Goal: Information Seeking & Learning: Find specific fact

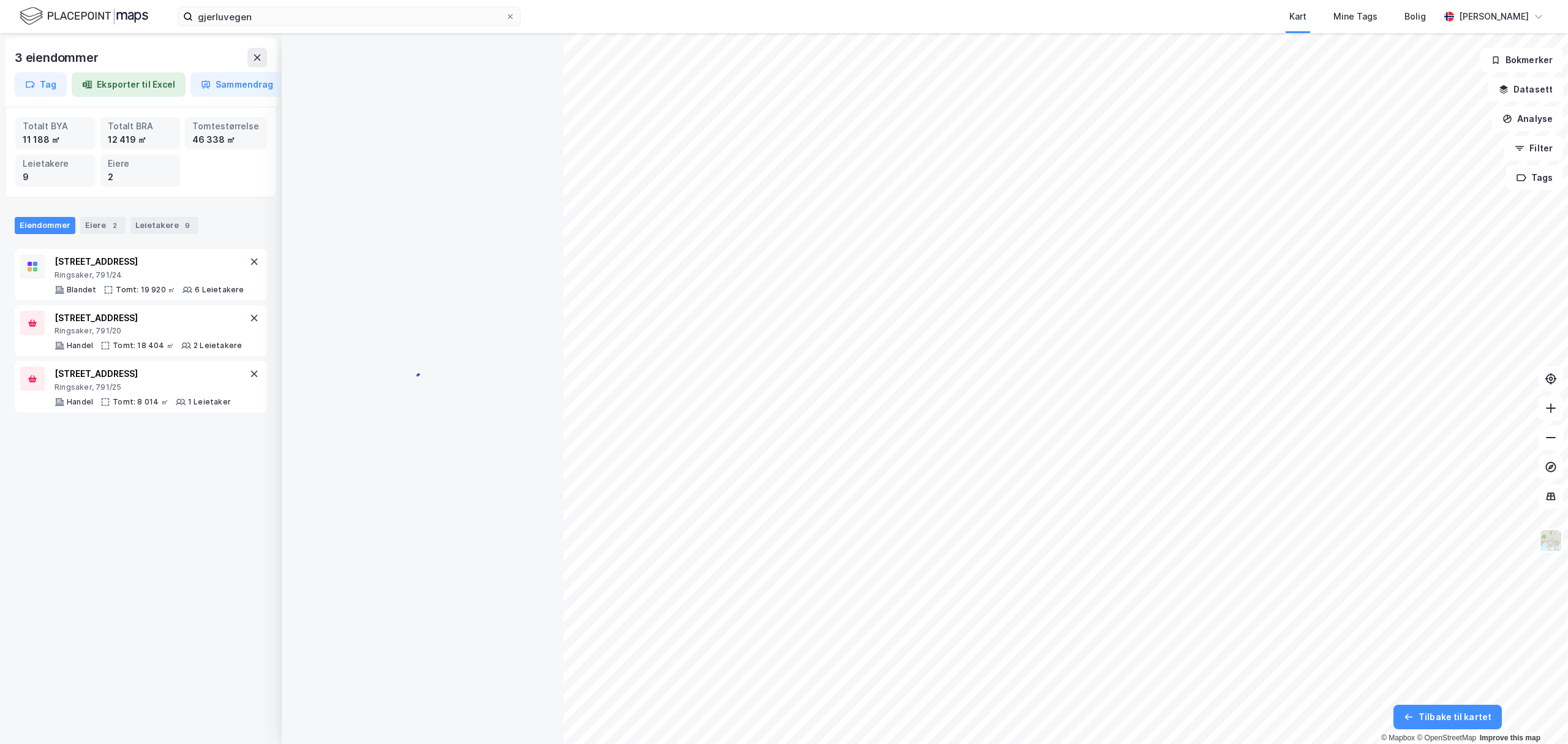
scroll to position [5, 0]
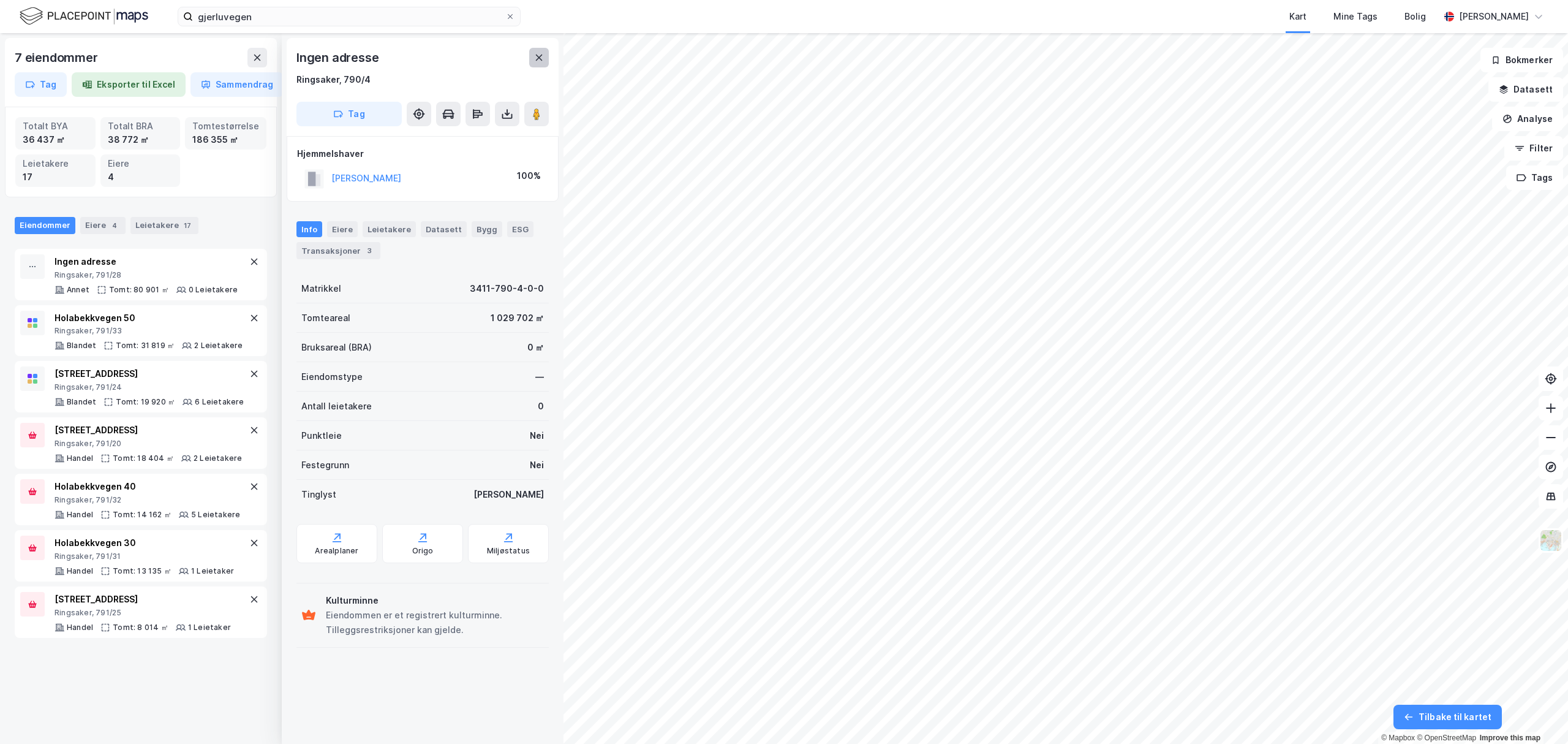
click at [531, 54] on button at bounding box center [539, 57] width 20 height 20
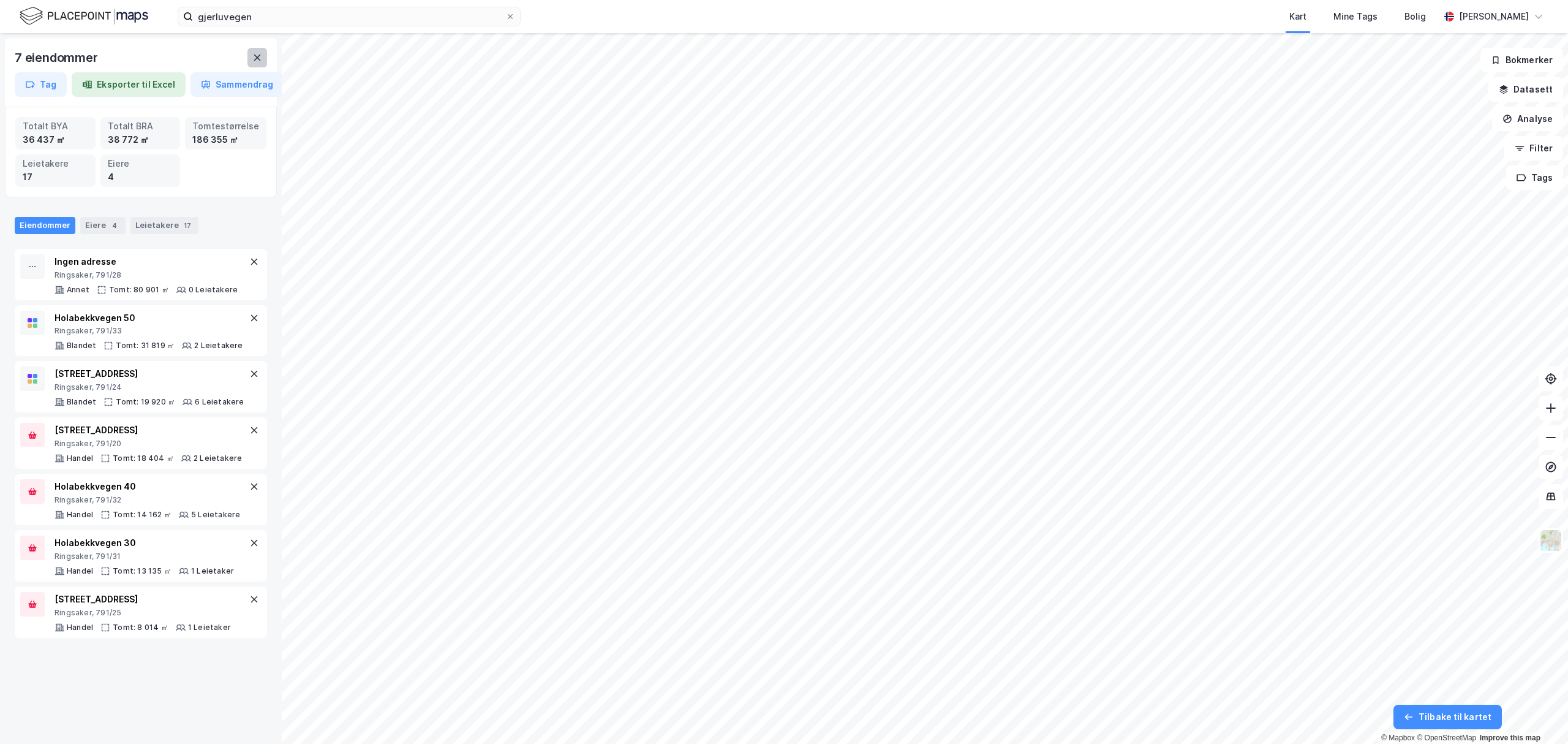
click at [257, 60] on icon at bounding box center [257, 57] width 10 height 10
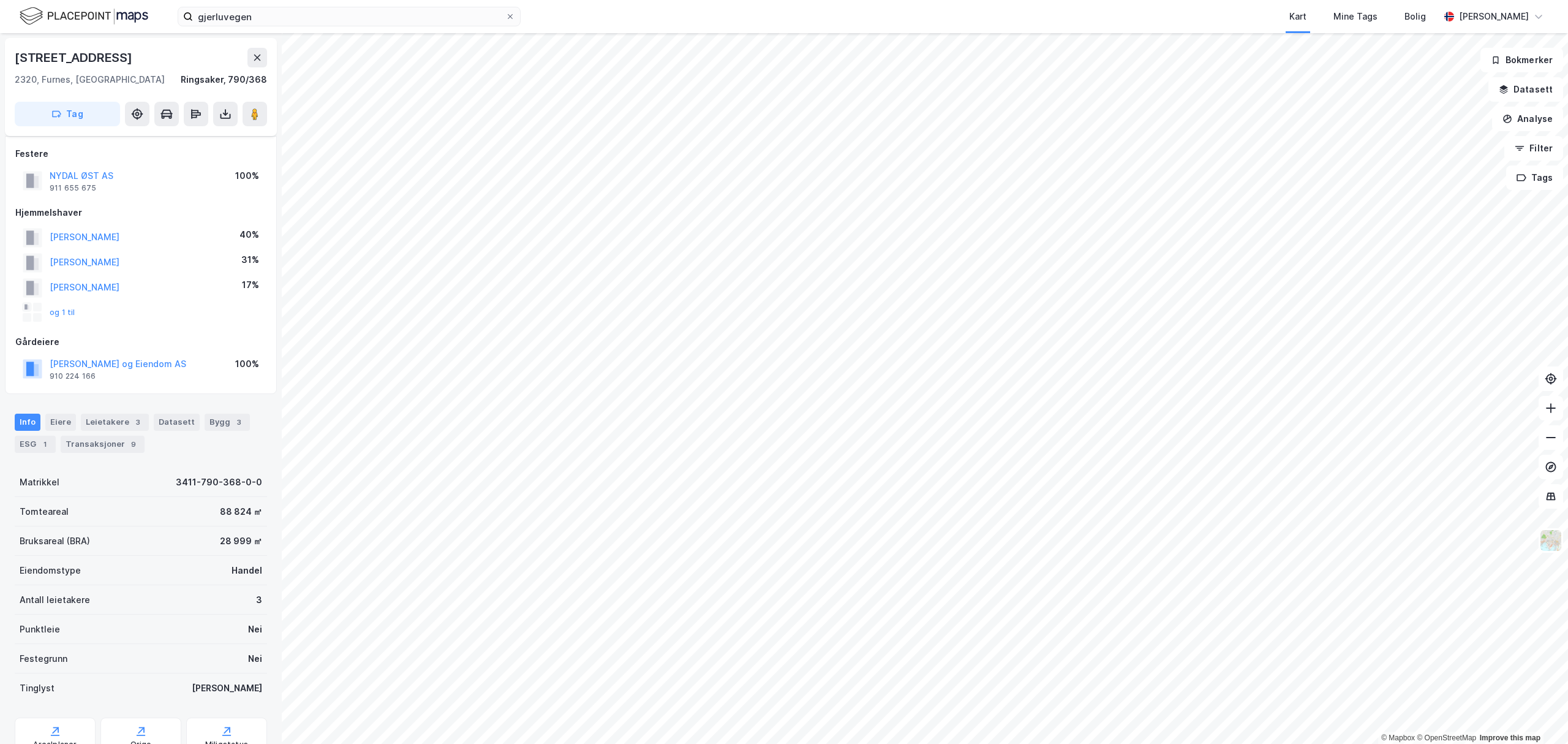
scroll to position [5, 0]
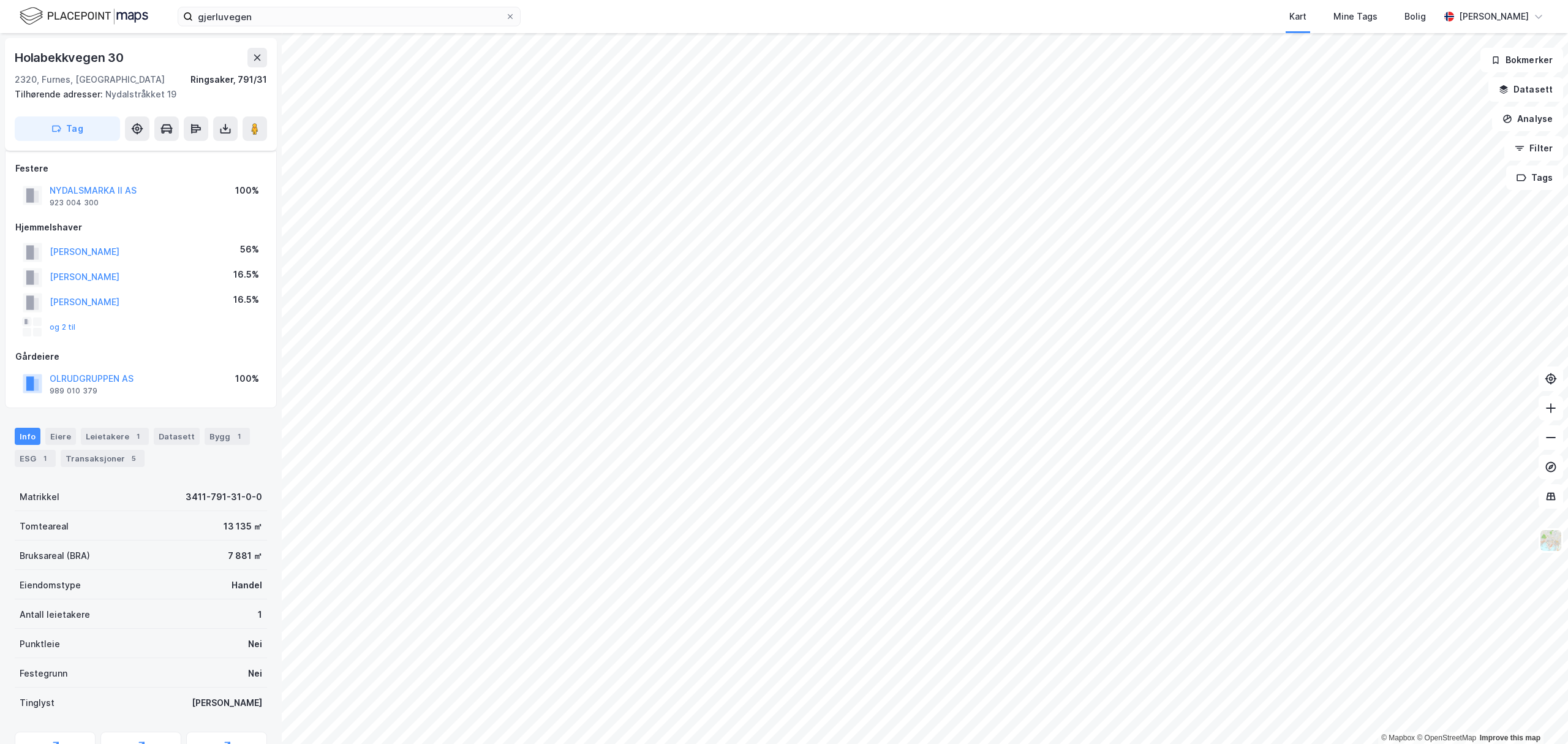
scroll to position [5, 0]
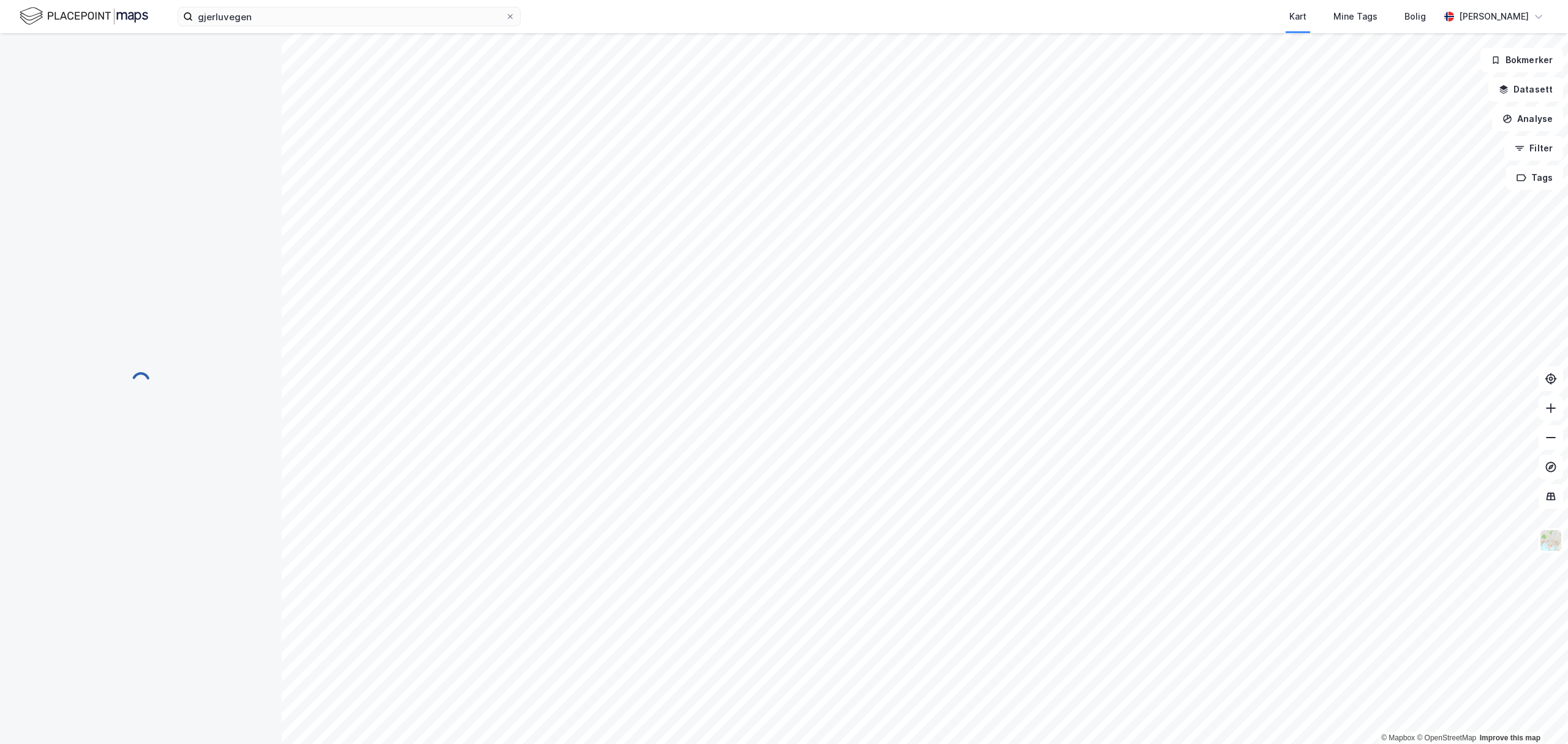
scroll to position [5, 0]
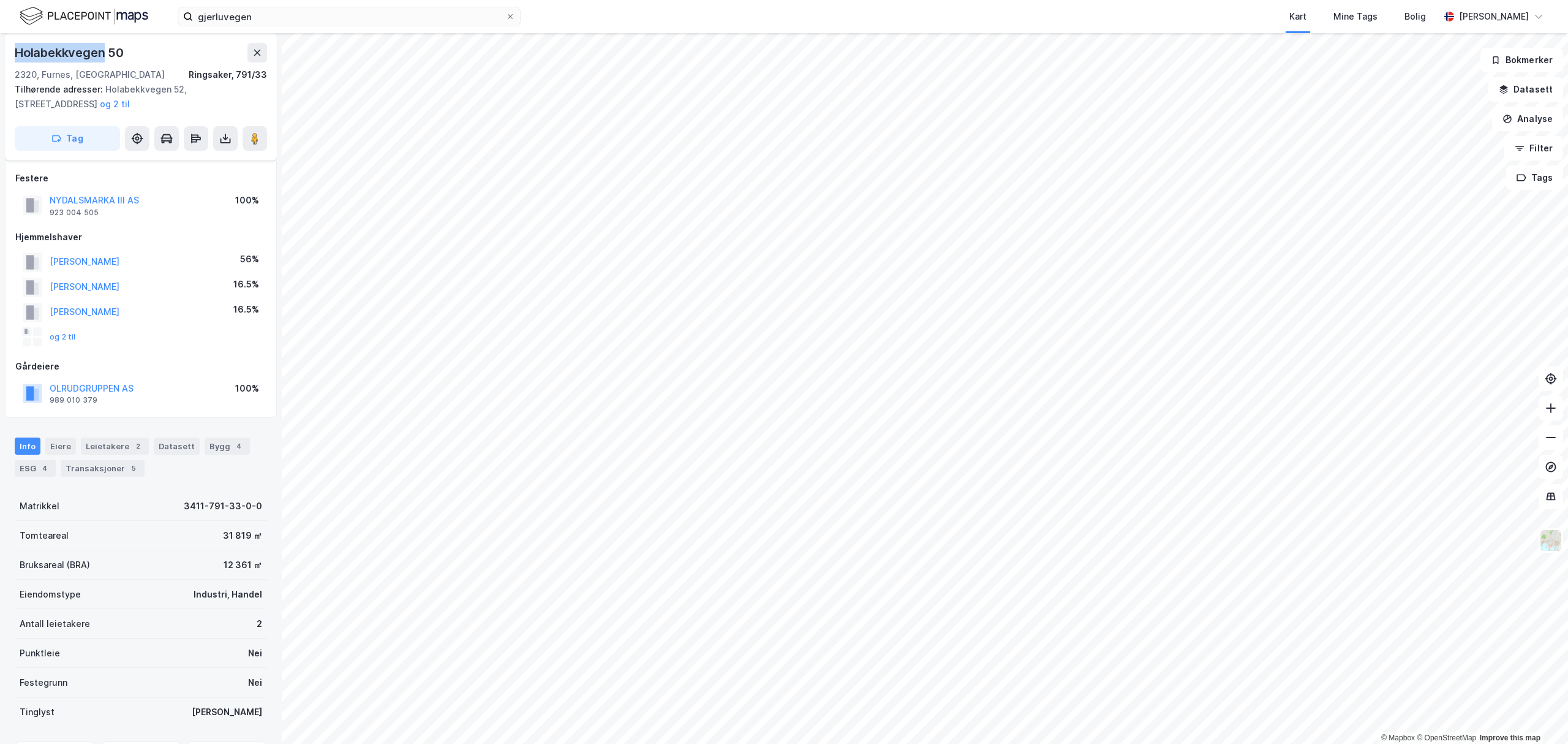
drag, startPoint x: 13, startPoint y: 52, endPoint x: 102, endPoint y: 50, distance: 89.0
click at [102, 50] on div "Holabekkvegen 50 2320, Furnes, Innlandet Ringsaker, 791/33 Tilhørende adresser:…" at bounding box center [141, 97] width 272 height 127
copy div "Holabekkvegen"
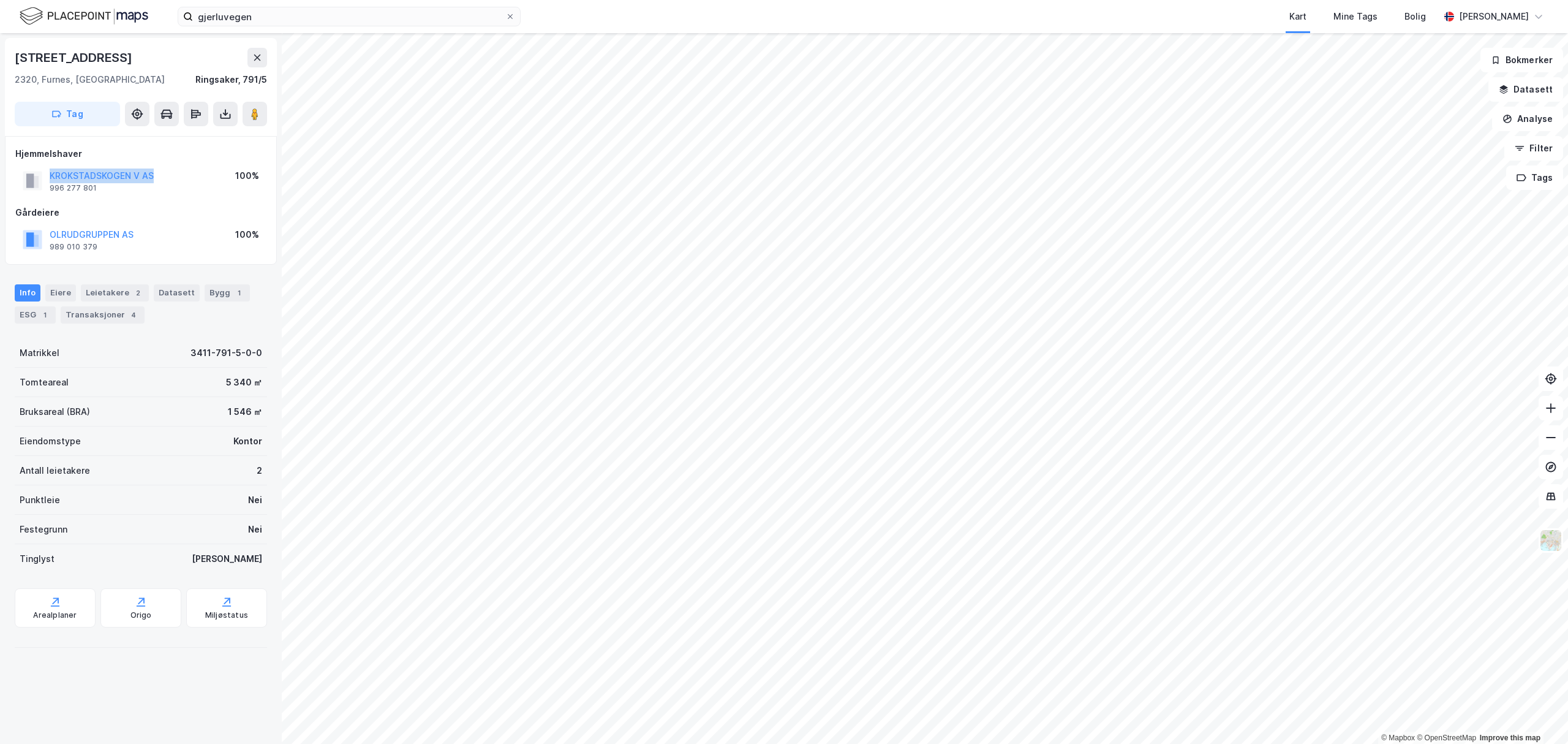
drag, startPoint x: 42, startPoint y: 173, endPoint x: 175, endPoint y: 174, distance: 133.0
click at [175, 174] on div "KROKSTADSKOGEN V AS 996 277 801 100%" at bounding box center [141, 181] width 251 height 29
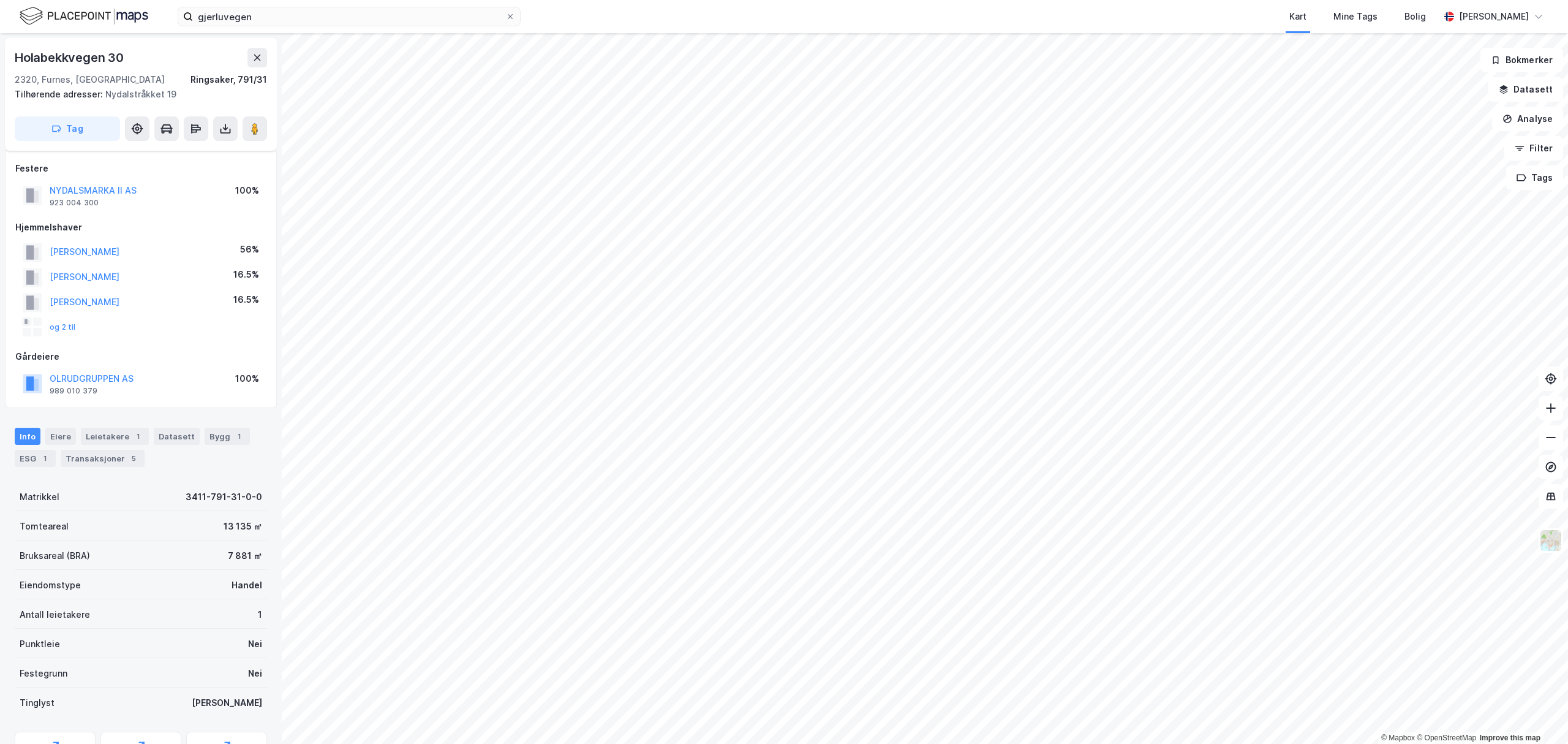
scroll to position [5, 0]
drag, startPoint x: 18, startPoint y: 52, endPoint x: 103, endPoint y: 54, distance: 85.0
click at [103, 54] on div "Holabekkvegen 30" at bounding box center [70, 53] width 111 height 20
copy div "Holabekkvegen"
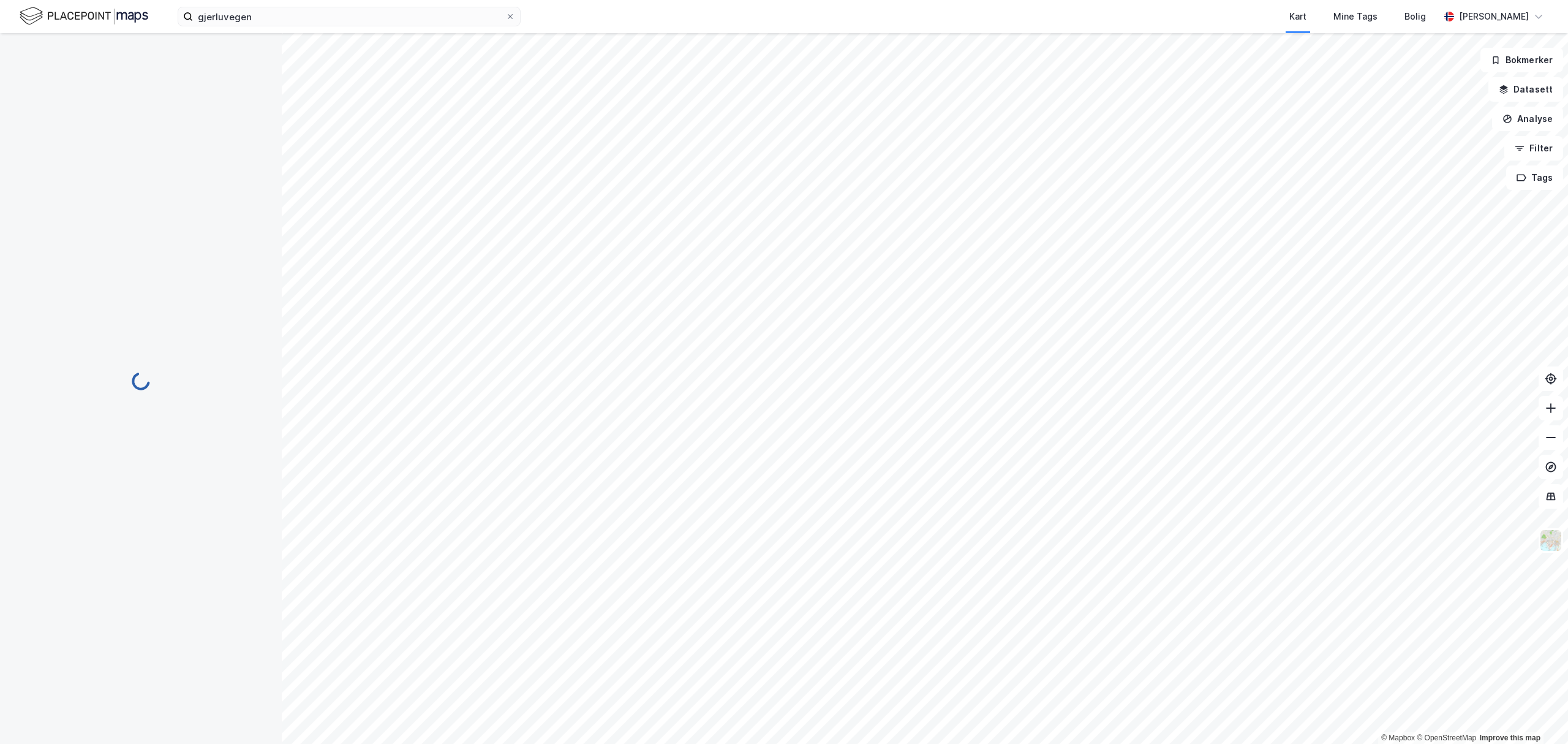
scroll to position [5, 0]
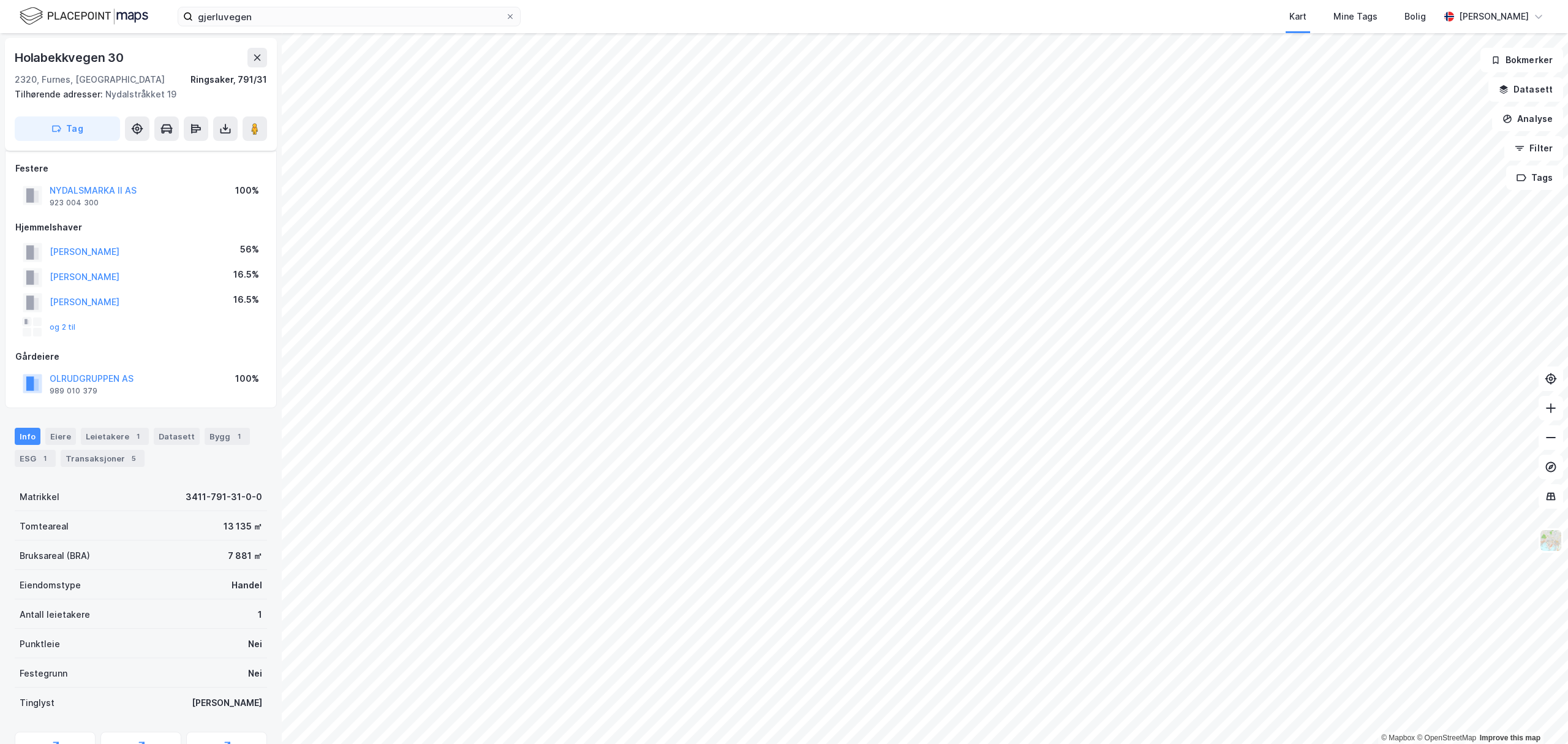
scroll to position [5, 0]
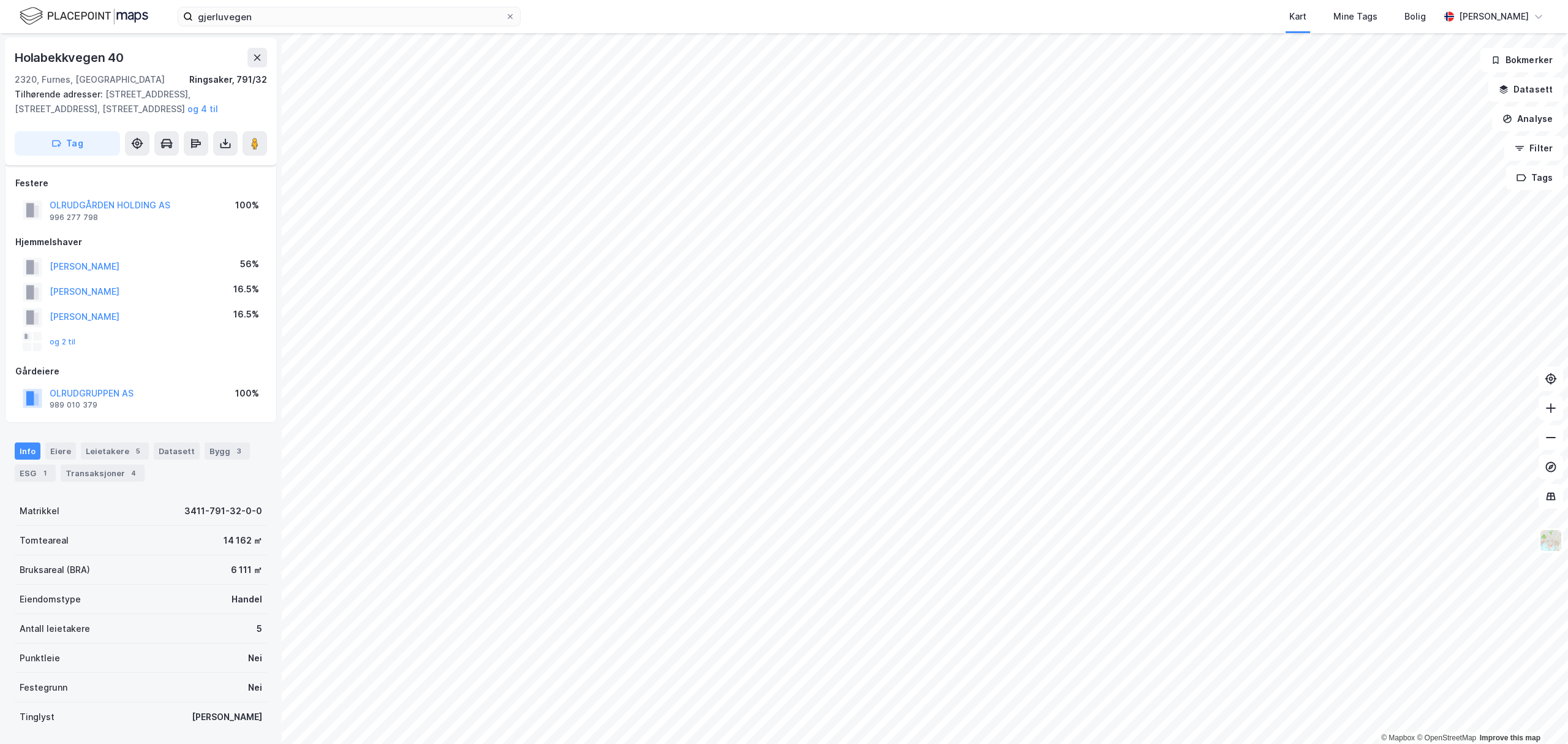
scroll to position [5, 0]
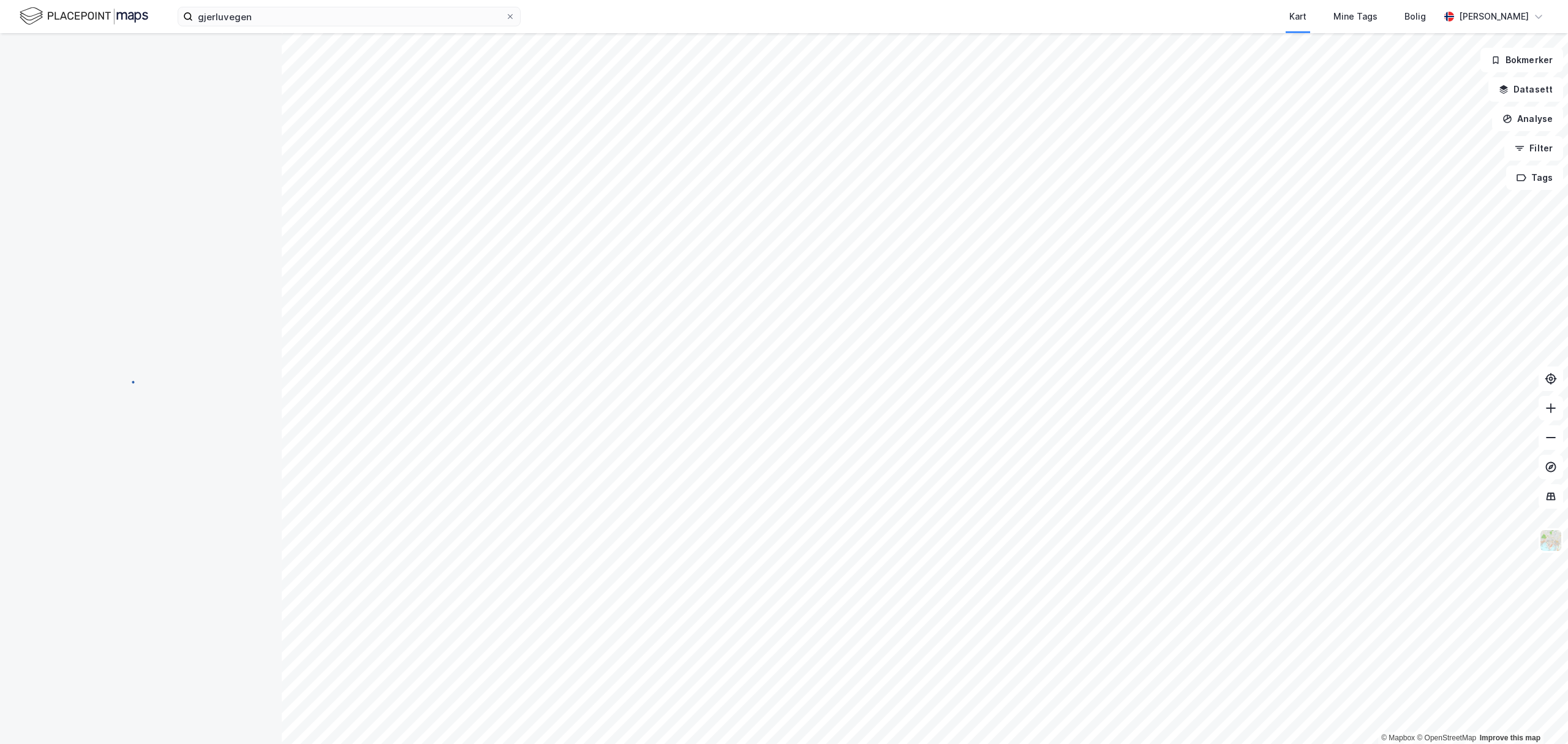
scroll to position [5, 0]
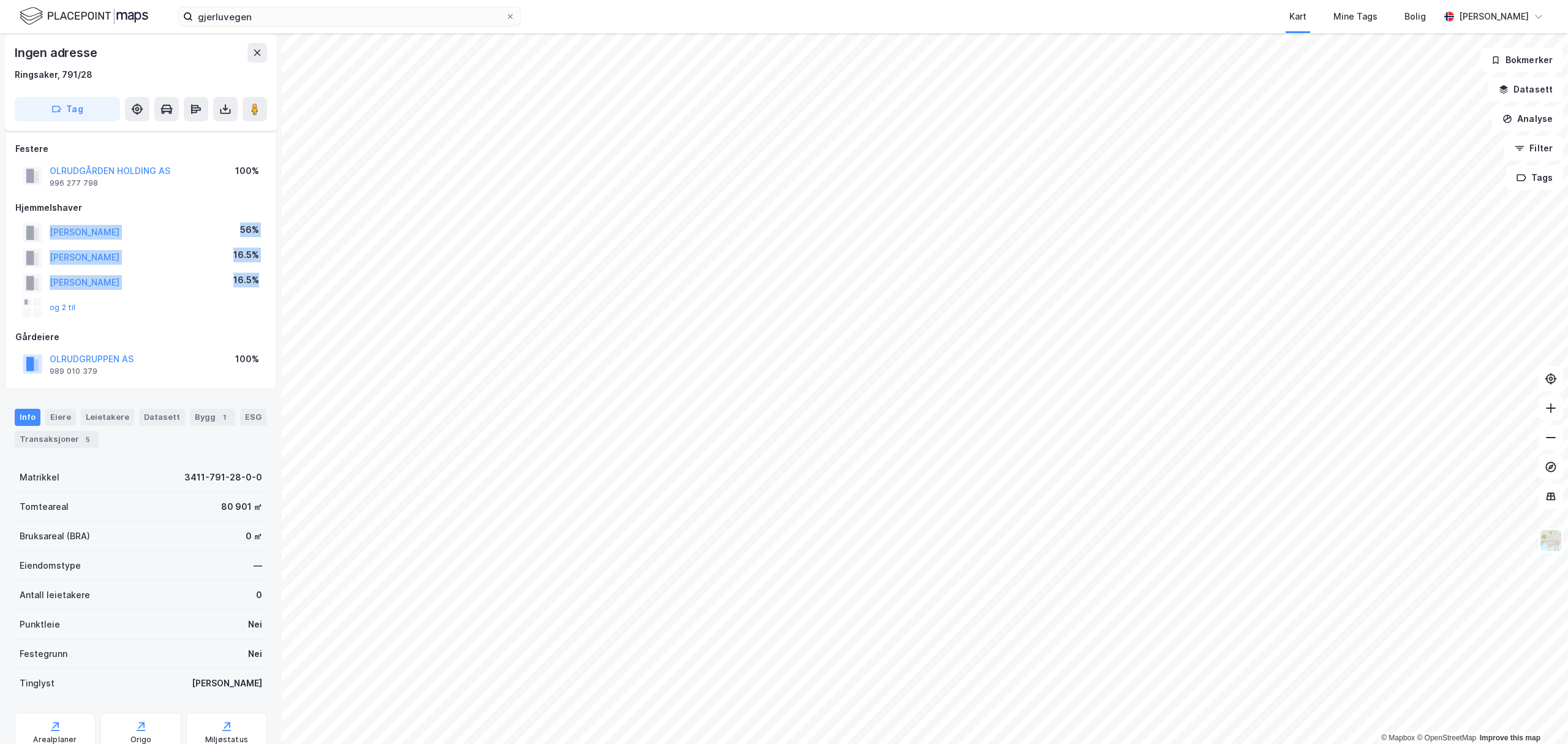
drag, startPoint x: 47, startPoint y: 228, endPoint x: 263, endPoint y: 282, distance: 222.6
click at [263, 282] on div "HAUG GUDMUND EGIL 56% THUNE-ELLEFSEN HANNE 16.5% THUNE ELLEFSEN KNUT ARILD 16.5…" at bounding box center [141, 270] width 251 height 100
click at [0, 0] on button "og 2 til" at bounding box center [0, 0] width 0 height 0
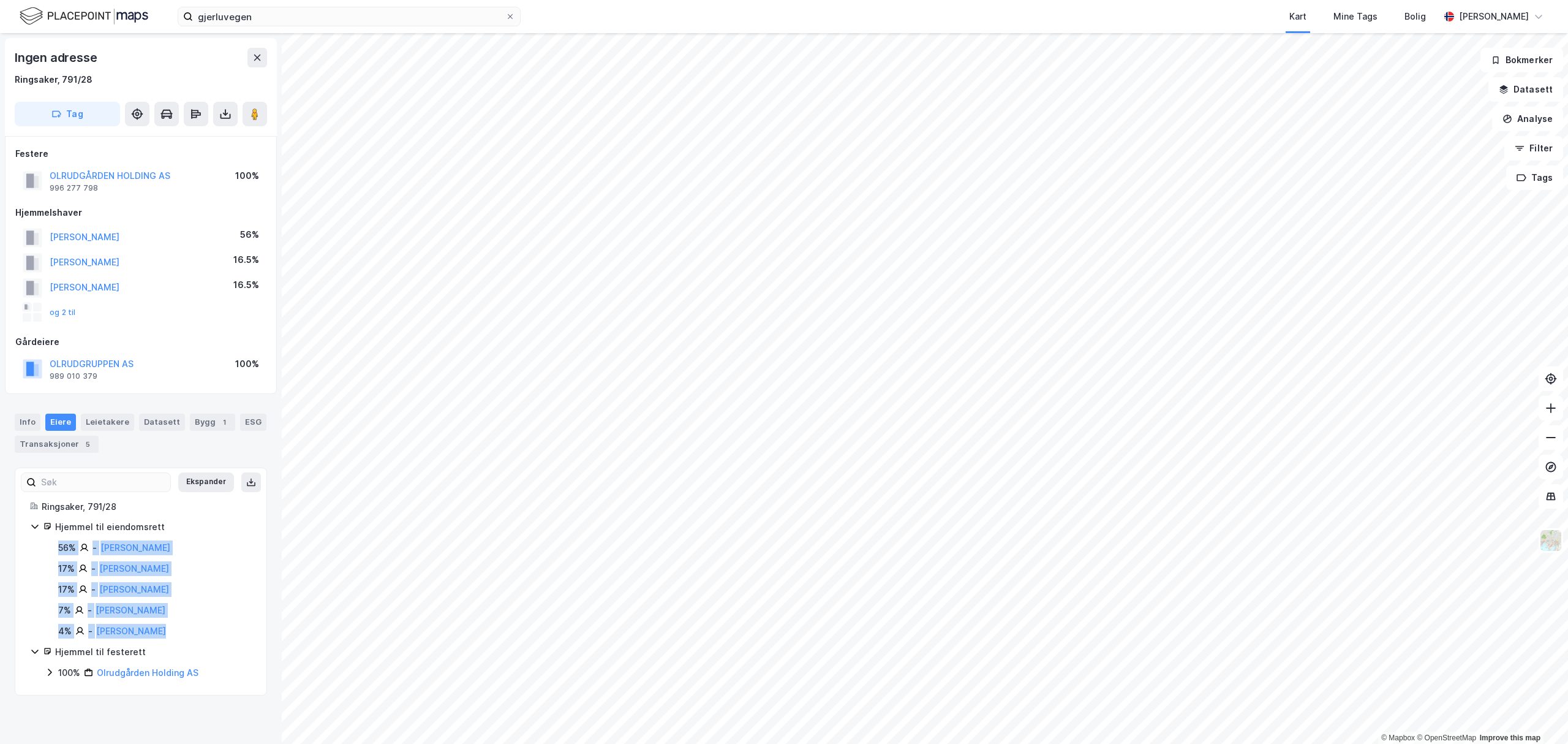
drag, startPoint x: 38, startPoint y: 547, endPoint x: 169, endPoint y: 637, distance: 158.9
click at [169, 637] on div "Hjemmel til eiendomsrett 56% - Haug Gudmund Egil 17% - Thune Ellefsen Knut Aril…" at bounding box center [141, 578] width 222 height 119
copy div "56% - Haug Gudmund Egil 17% - Thune Ellefsen Knut Arild 17% - Thune-ellefsen Ha…"
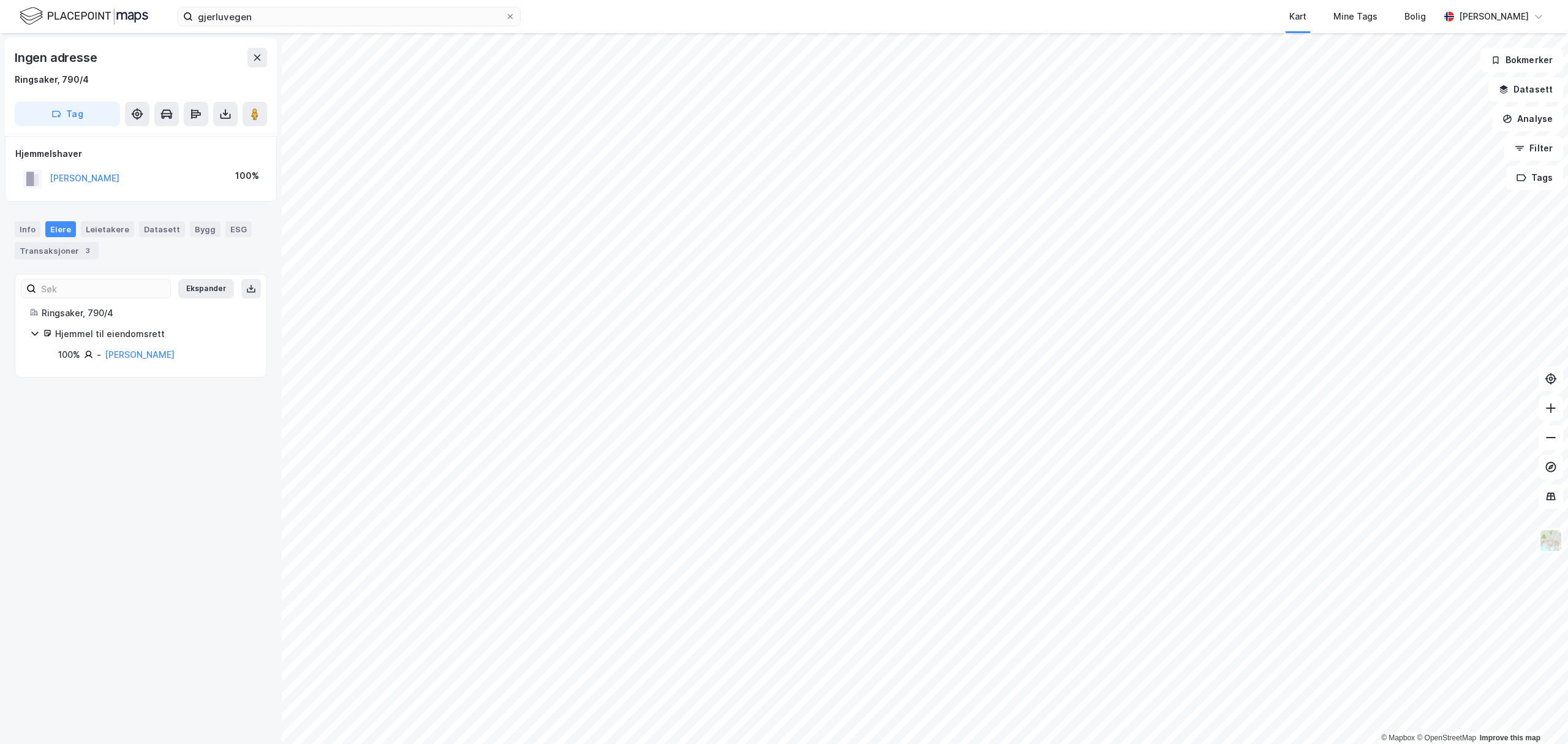
click at [161, 518] on div "Ingen adresse Ringsaker, 790/4 Tag Hjemmelshaver SANDBERG NORA 100% Info Eiere …" at bounding box center [141, 388] width 282 height 711
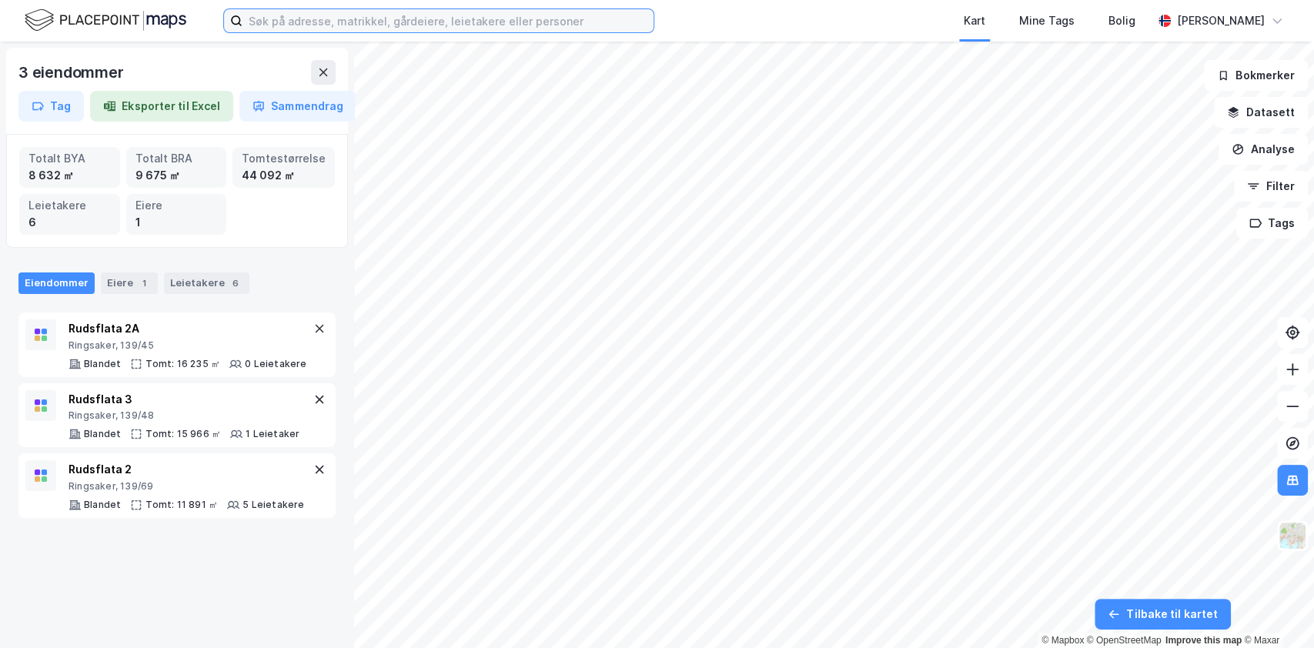
click at [333, 13] on input at bounding box center [448, 20] width 411 height 23
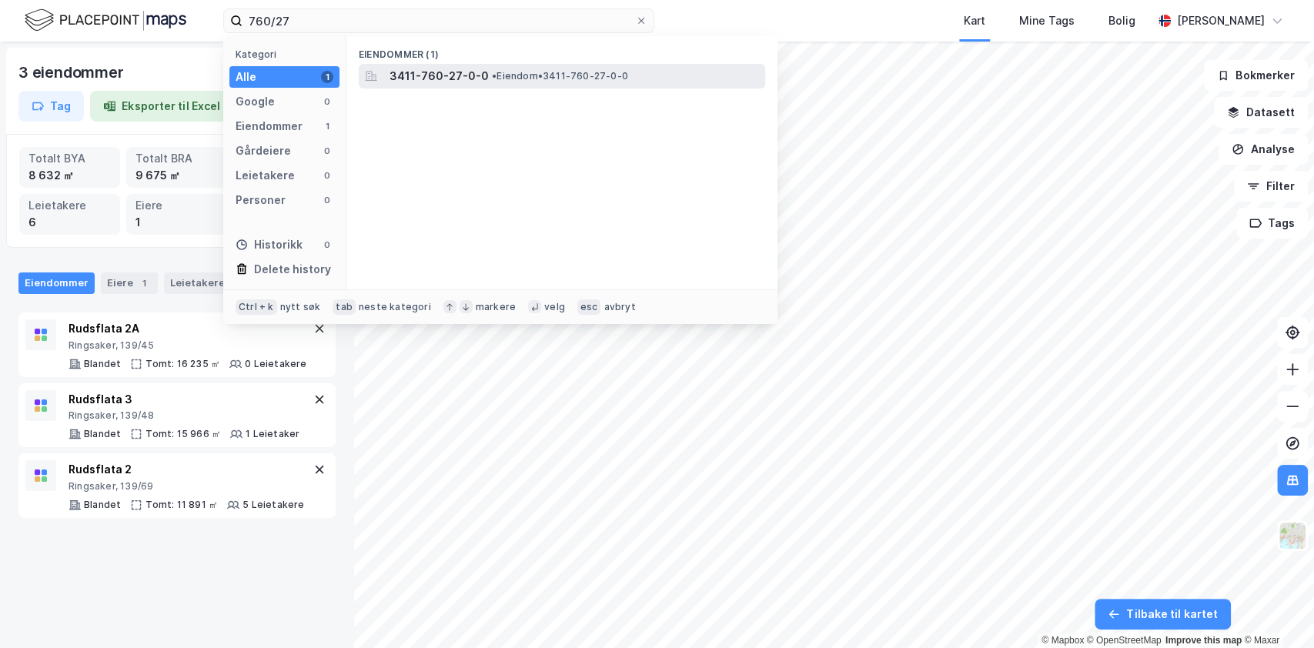
click at [507, 82] on span "• Eiendom • 3411-760-27-0-0" at bounding box center [560, 76] width 136 height 12
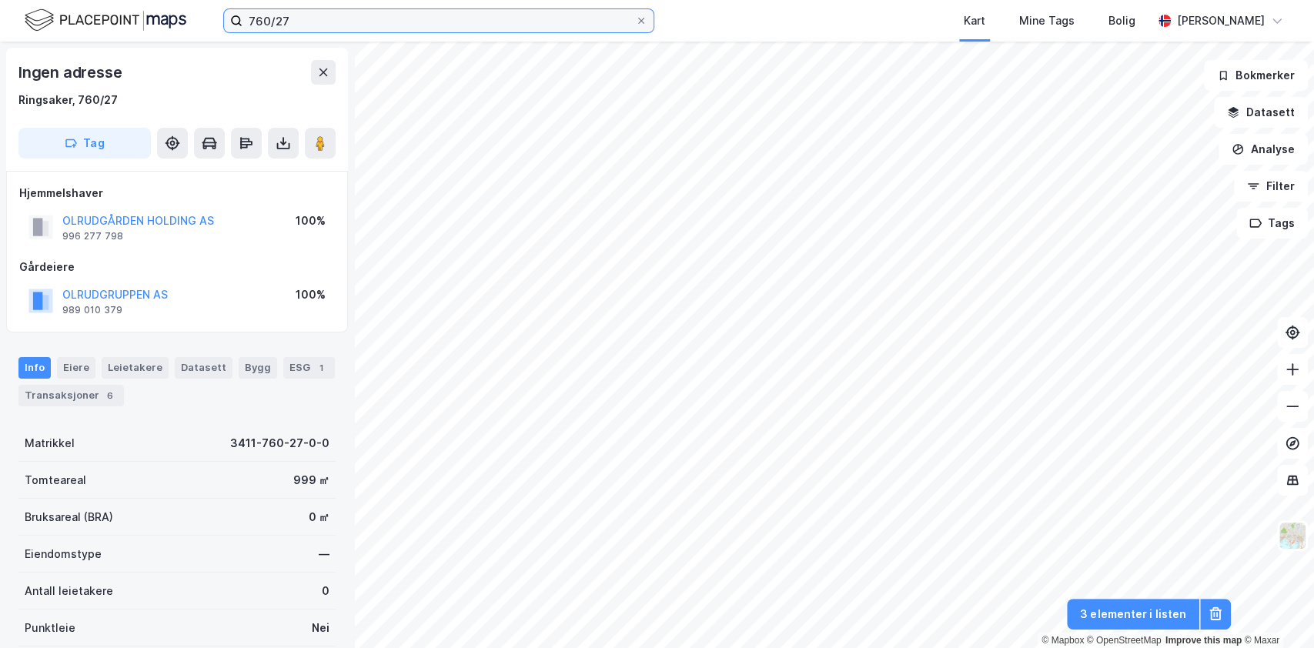
click at [311, 28] on input "760/27" at bounding box center [439, 20] width 393 height 23
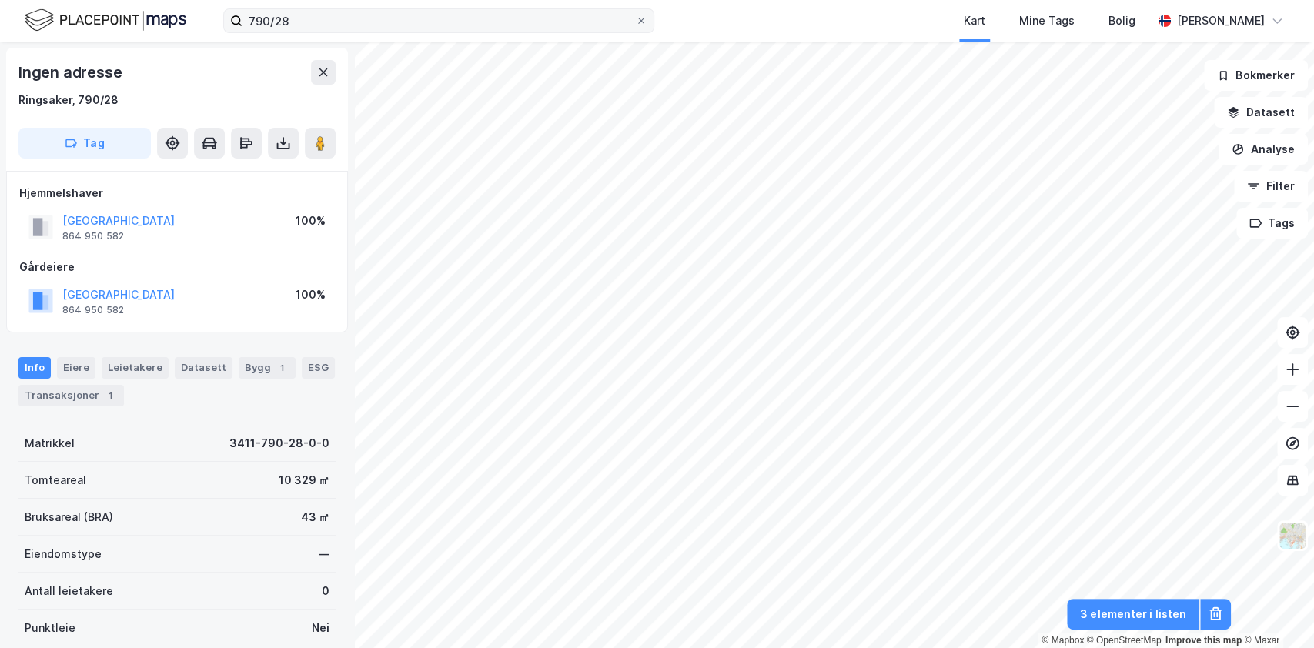
click at [324, 8] on label "790/28" at bounding box center [438, 20] width 431 height 25
click at [324, 9] on input "790/28" at bounding box center [439, 20] width 393 height 23
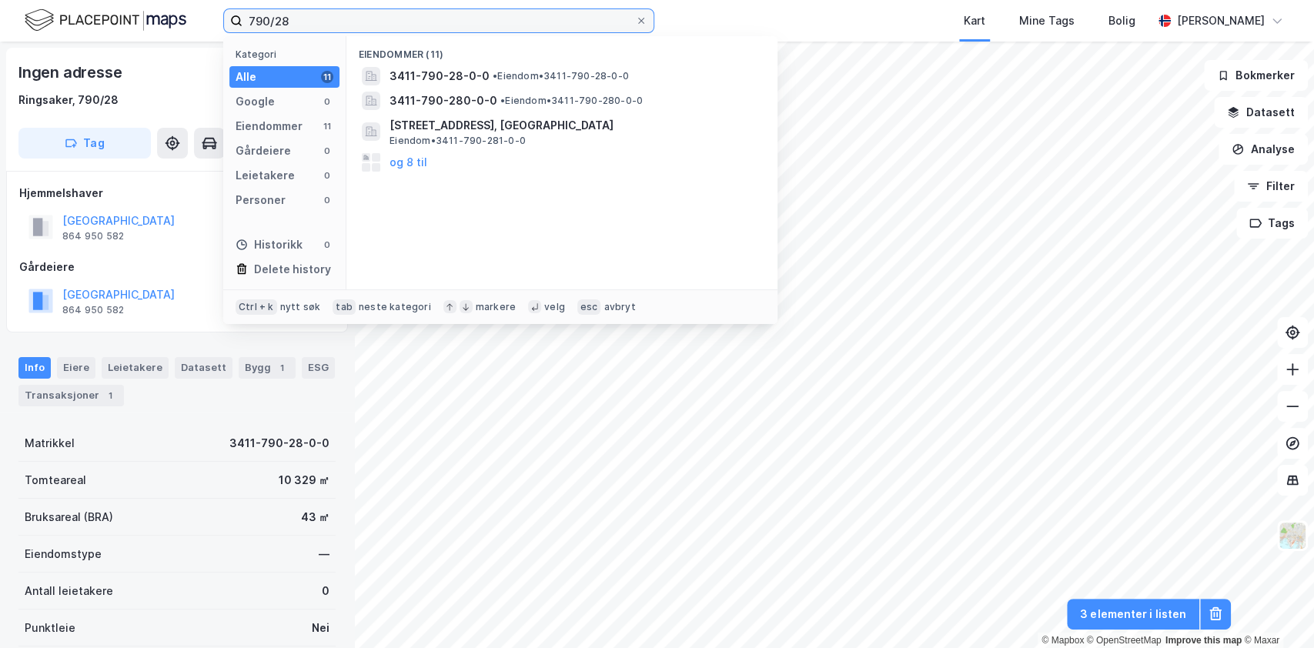
click at [318, 26] on input "790/28" at bounding box center [439, 20] width 393 height 23
click at [269, 20] on input "790/28" at bounding box center [439, 20] width 393 height 23
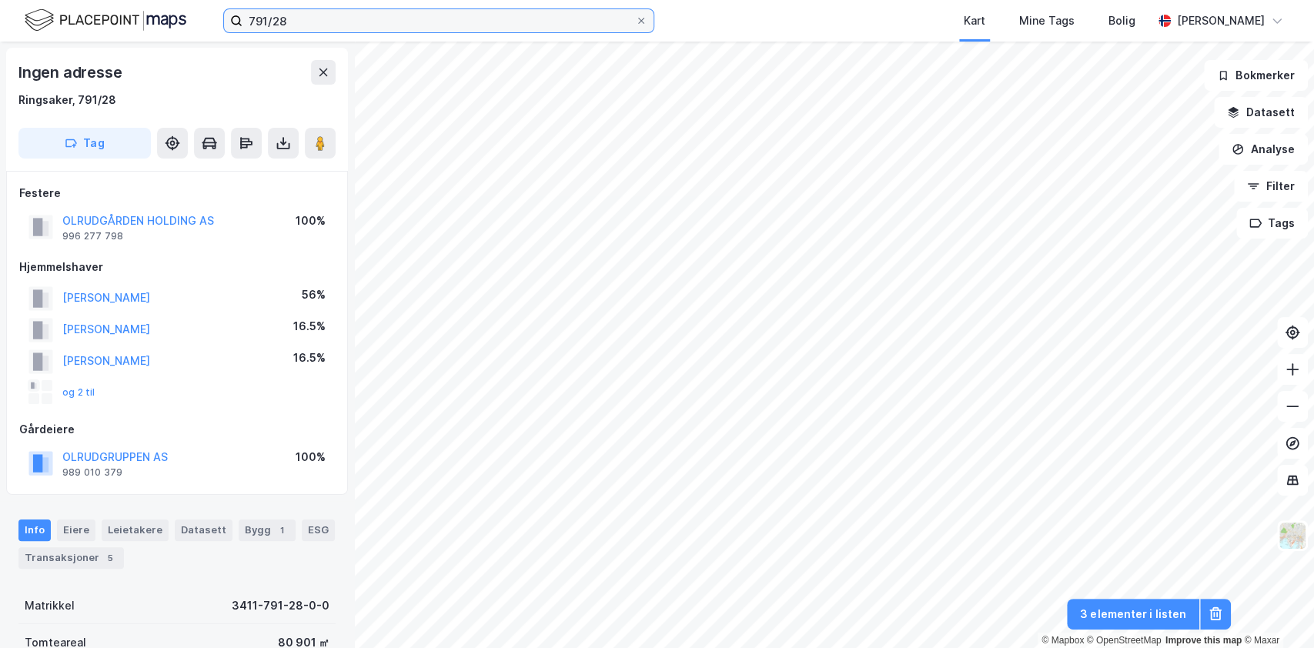
drag, startPoint x: 265, startPoint y: 15, endPoint x: 296, endPoint y: 33, distance: 36.6
click at [265, 15] on input "791/28" at bounding box center [439, 20] width 393 height 23
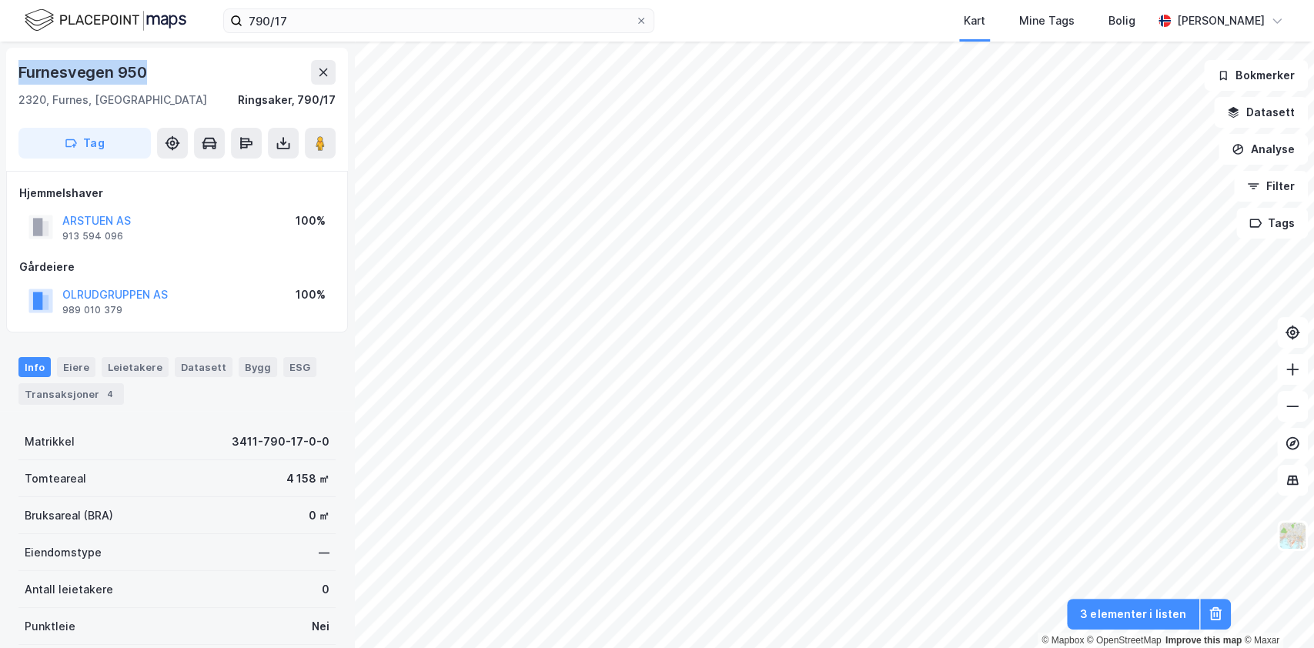
drag, startPoint x: 12, startPoint y: 65, endPoint x: 190, endPoint y: 73, distance: 178.0
click at [190, 73] on div "Furnesvegen 950 2320, [GEOGRAPHIC_DATA], Innlandet [GEOGRAPHIC_DATA], 790/17 Tag" at bounding box center [177, 109] width 342 height 123
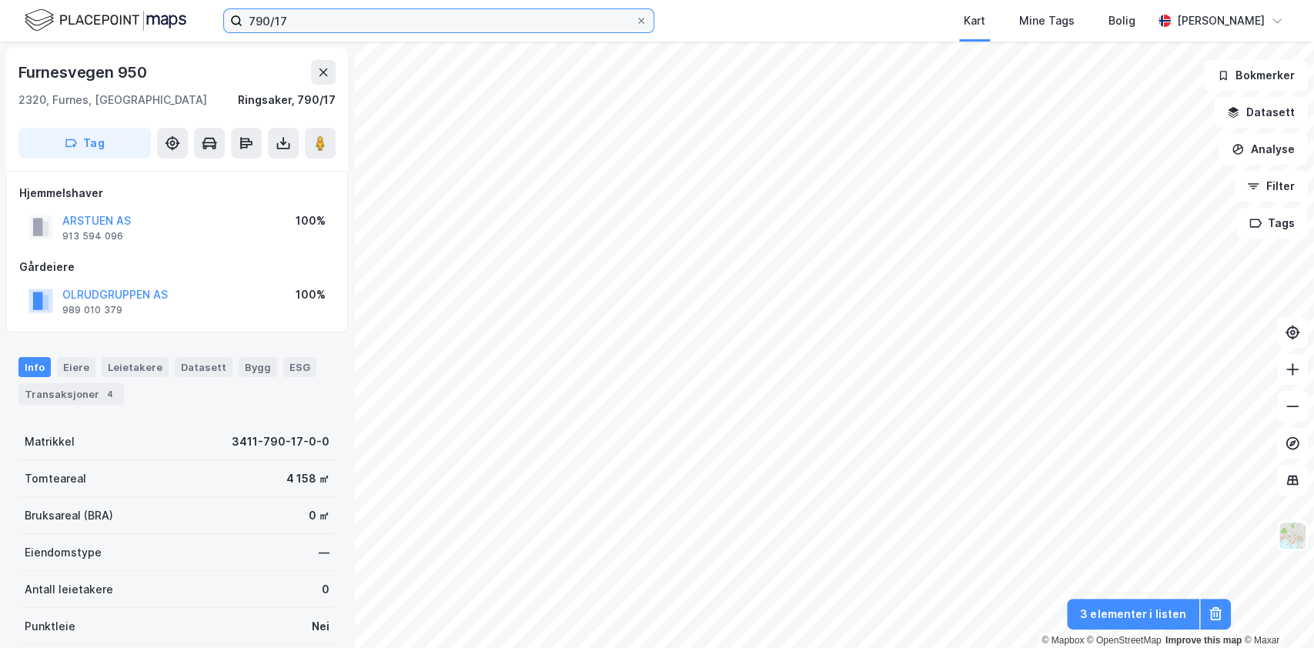
drag, startPoint x: 348, startPoint y: 8, endPoint x: 340, endPoint y: 17, distance: 11.4
click at [348, 9] on input "790/17" at bounding box center [439, 20] width 393 height 23
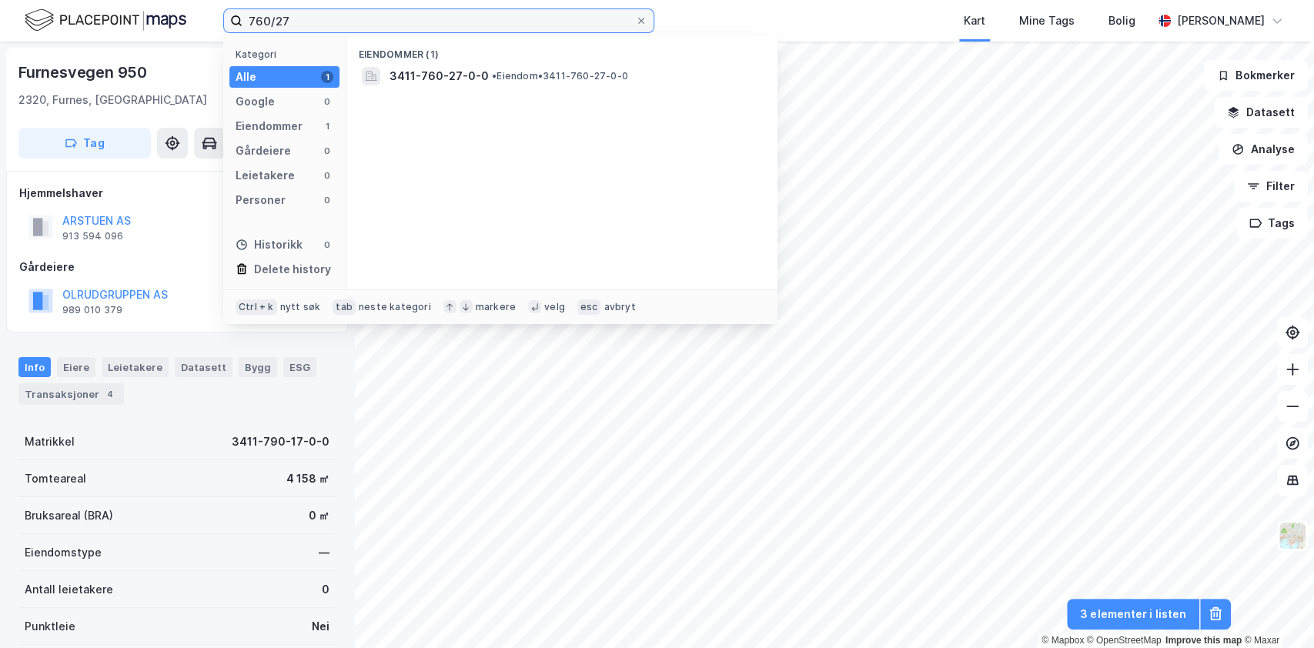
type input "760/27"
